Goal: Book appointment/travel/reservation

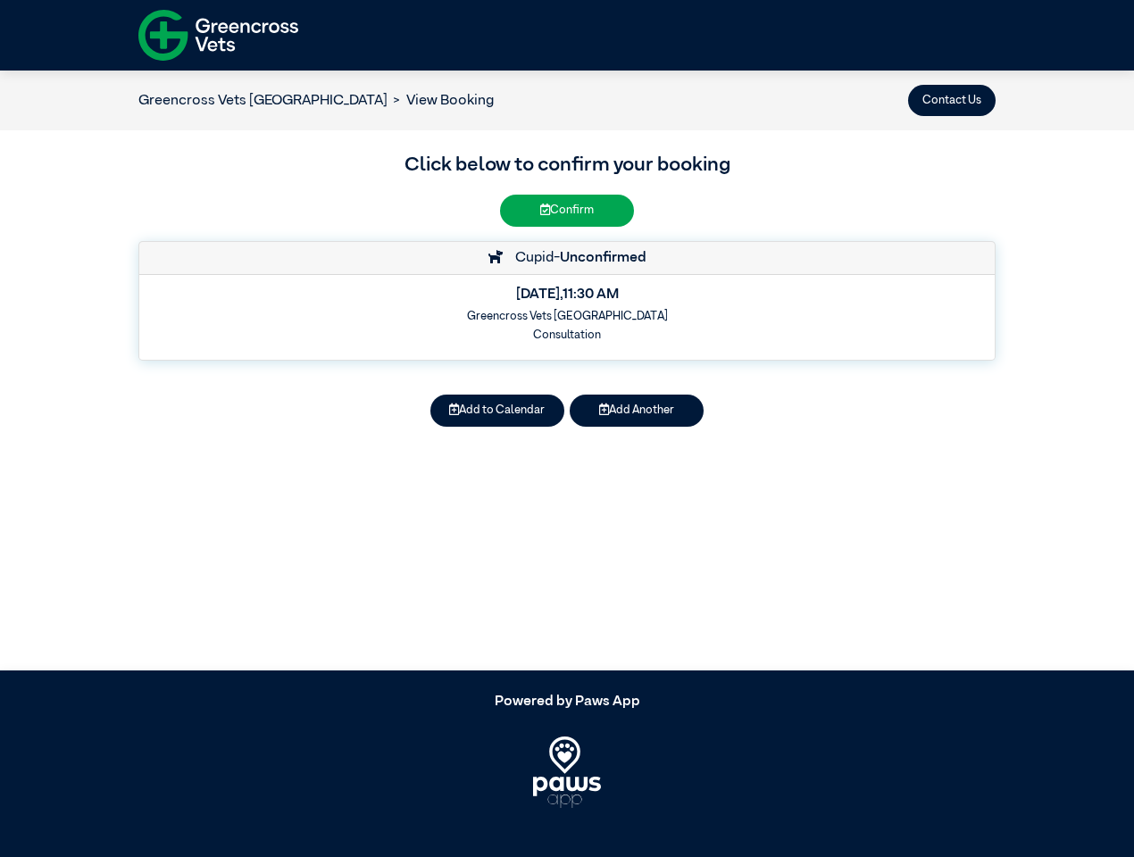
click at [952, 100] on button "Contact Us" at bounding box center [952, 100] width 88 height 31
click at [497, 411] on button "Add to Calendar" at bounding box center [497, 410] width 134 height 31
click at [637, 411] on button "Add Another" at bounding box center [637, 410] width 134 height 31
